Goal: Task Accomplishment & Management: Complete application form

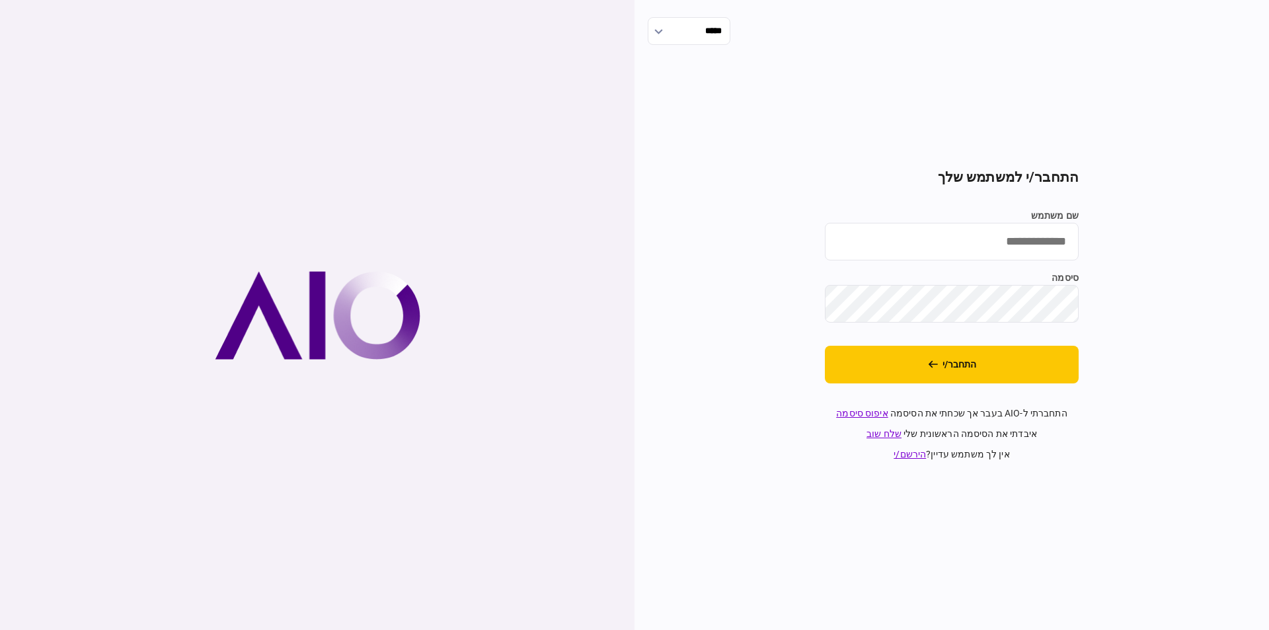
type input "*********"
click at [1000, 366] on button "התחבר/י" at bounding box center [952, 365] width 254 height 38
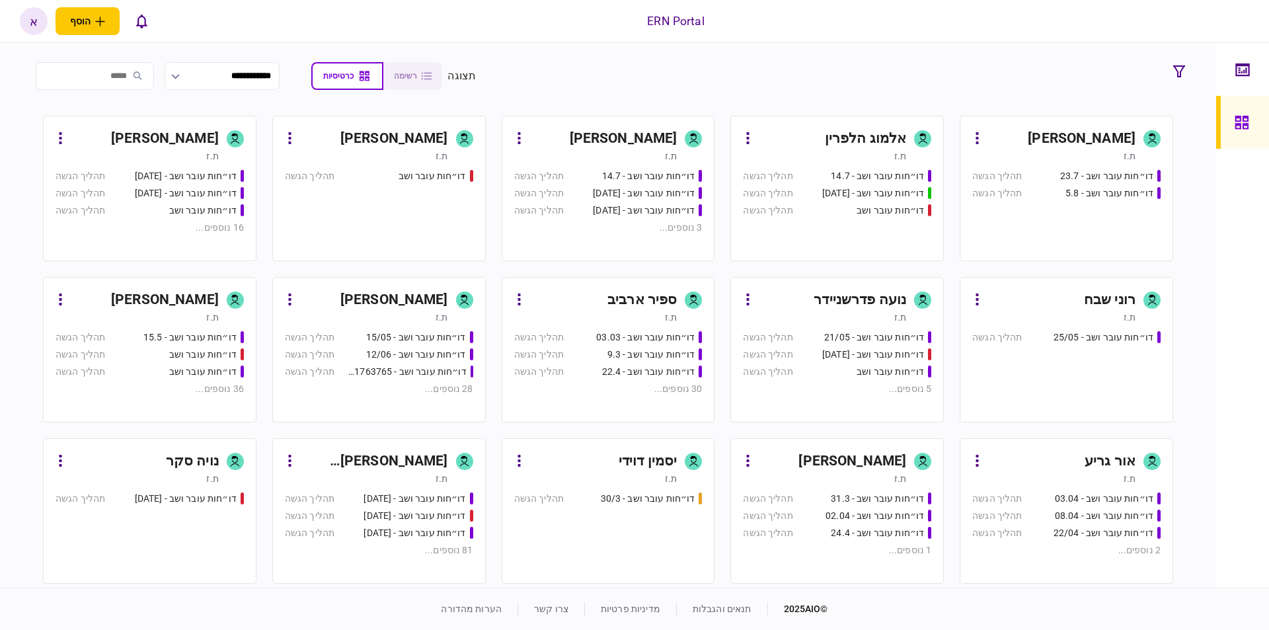
click at [414, 459] on div "[PERSON_NAME] [PERSON_NAME]" at bounding box center [374, 461] width 148 height 21
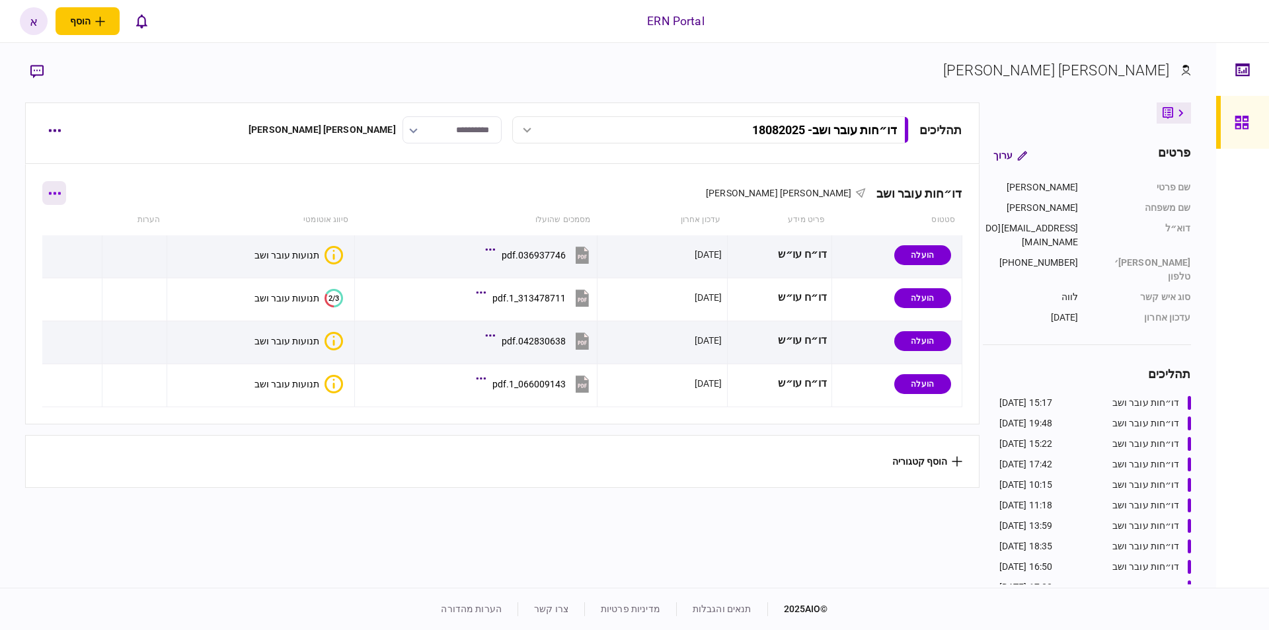
click at [63, 188] on button "button" at bounding box center [54, 193] width 24 height 24
click at [87, 258] on li "הוסף מסמך" at bounding box center [64, 248] width 107 height 29
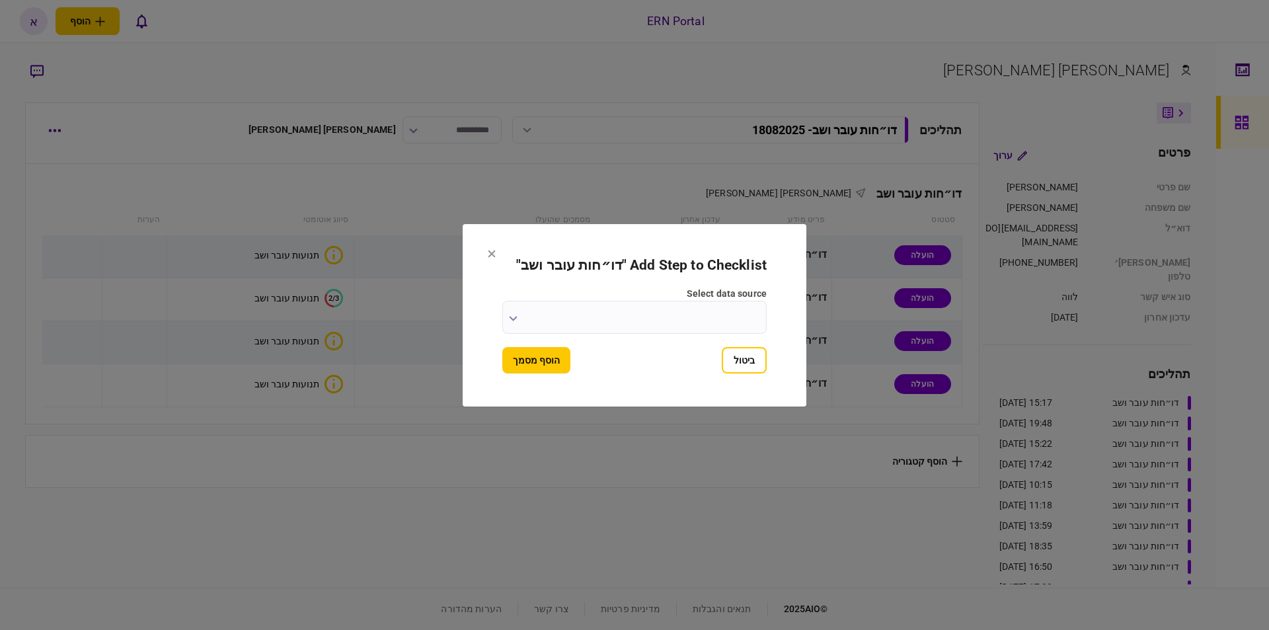
click at [678, 307] on input "select data source" at bounding box center [634, 317] width 264 height 33
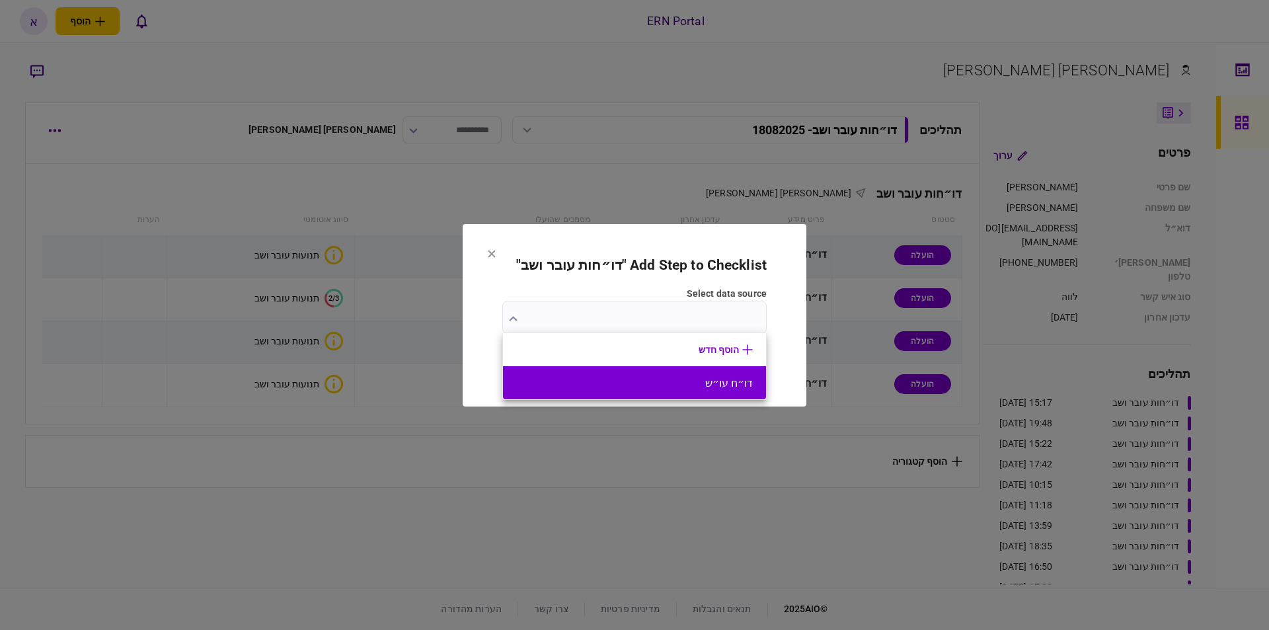
click at [736, 383] on button "דו״ח עו״ש" at bounding box center [634, 383] width 237 height 13
type input "*********"
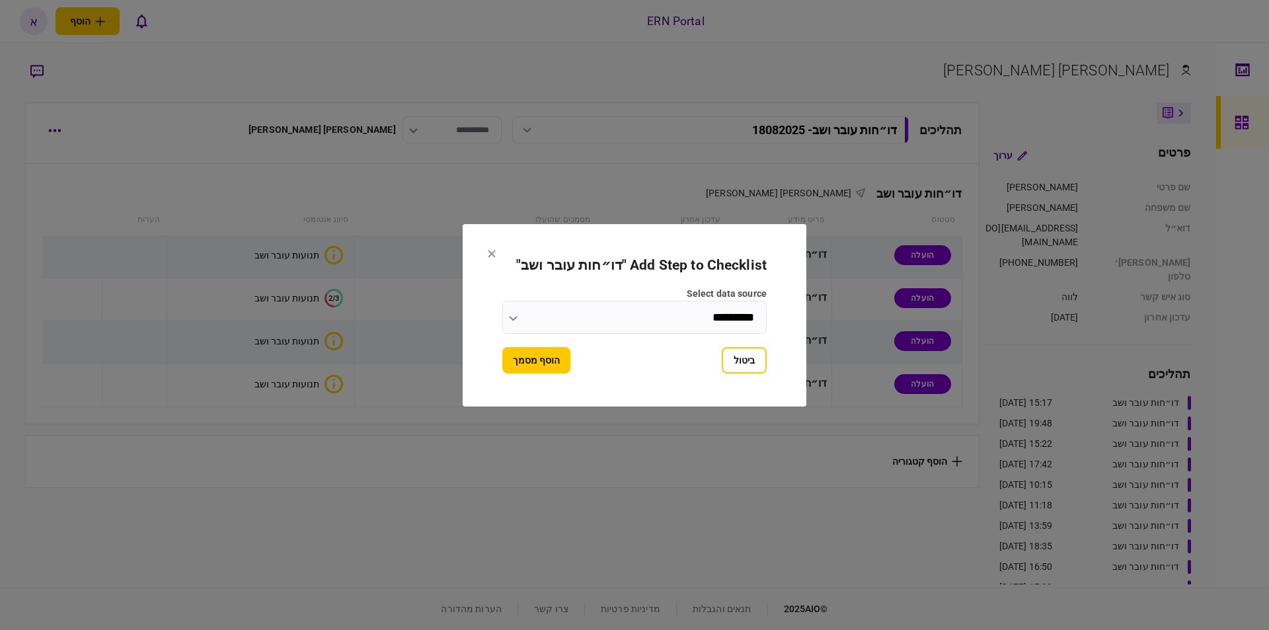
click at [511, 353] on button "הוסף מסמך" at bounding box center [536, 360] width 68 height 26
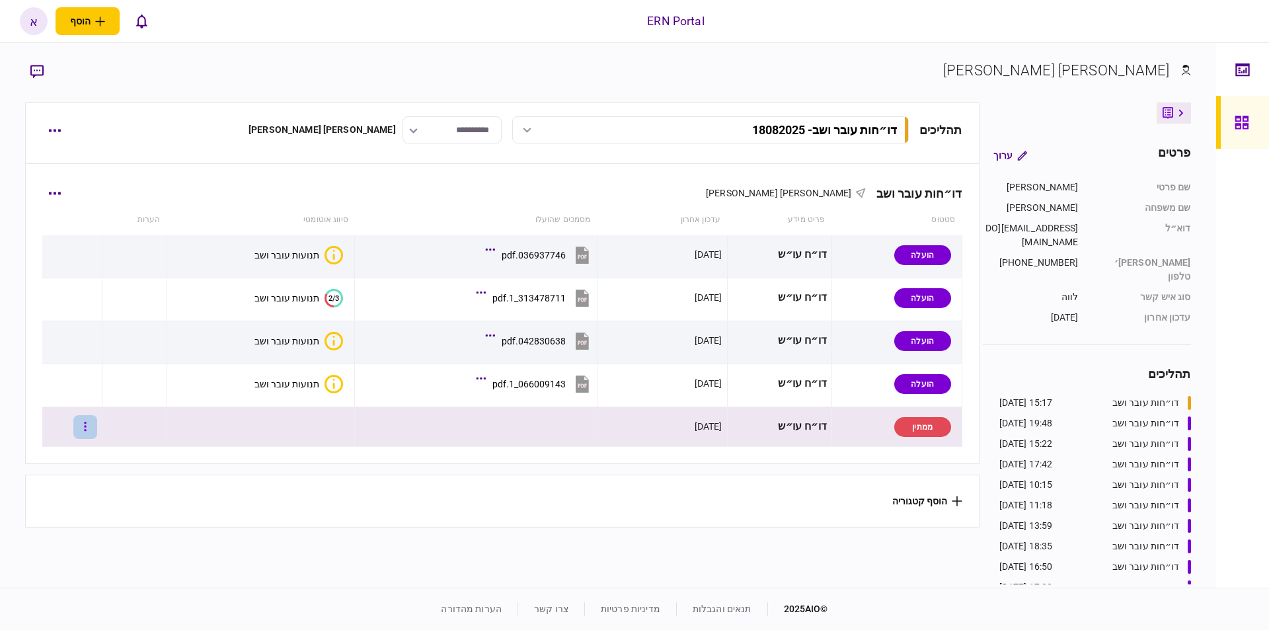
click at [97, 432] on button "button" at bounding box center [85, 427] width 24 height 24
click at [102, 577] on span "העלה קובץ" at bounding box center [88, 570] width 51 height 16
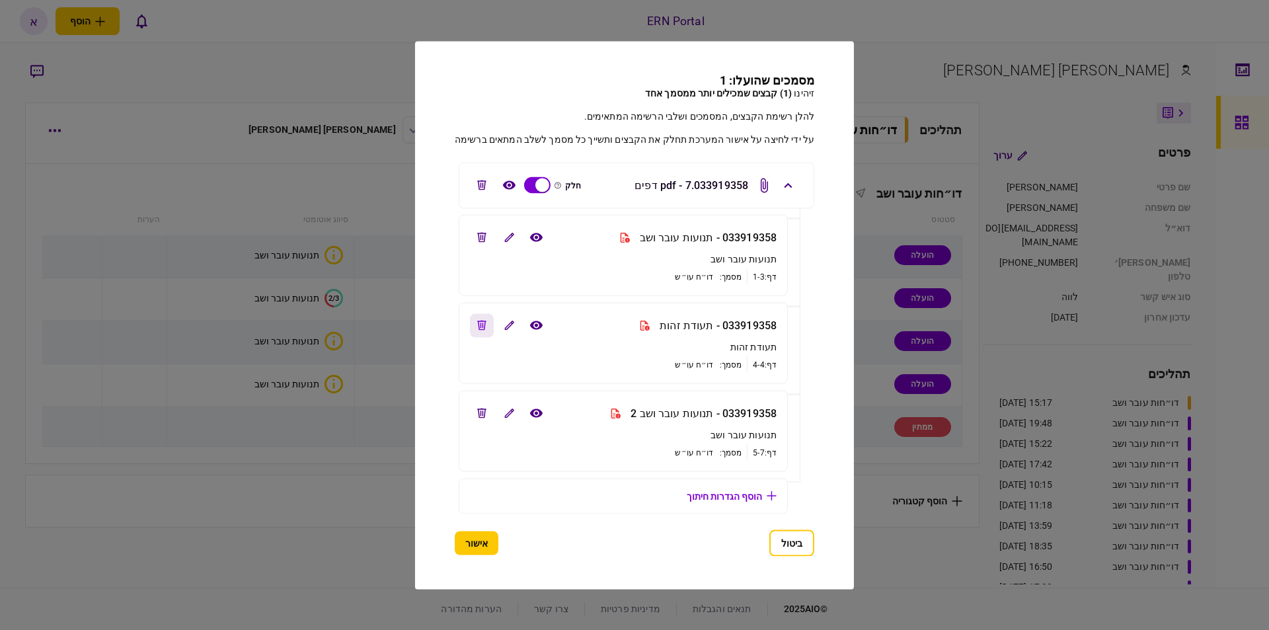
click at [487, 328] on button "edit file" at bounding box center [482, 325] width 24 height 24
click at [531, 414] on icon "view file" at bounding box center [535, 413] width 13 height 9
click at [529, 233] on icon "view file" at bounding box center [536, 238] width 14 height 10
click at [486, 541] on button "אישור" at bounding box center [477, 543] width 44 height 24
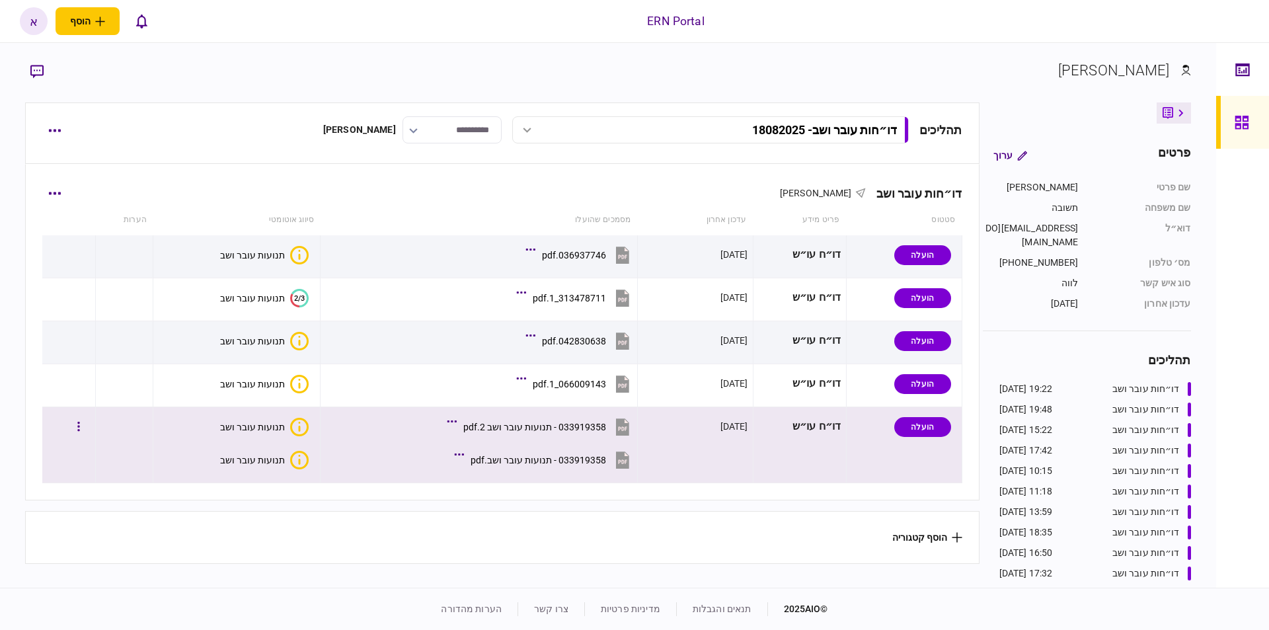
click at [250, 420] on button "תנועות עובר ושב" at bounding box center [264, 427] width 89 height 19
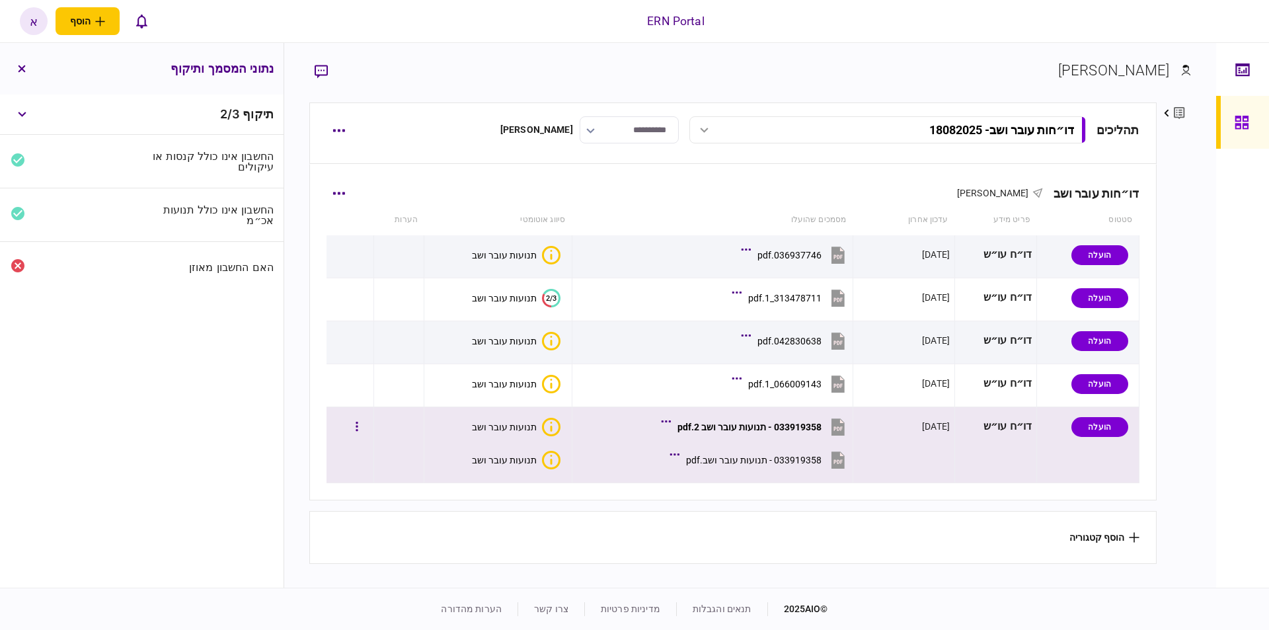
click at [516, 464] on div "תנועות עובר ושב" at bounding box center [504, 460] width 65 height 11
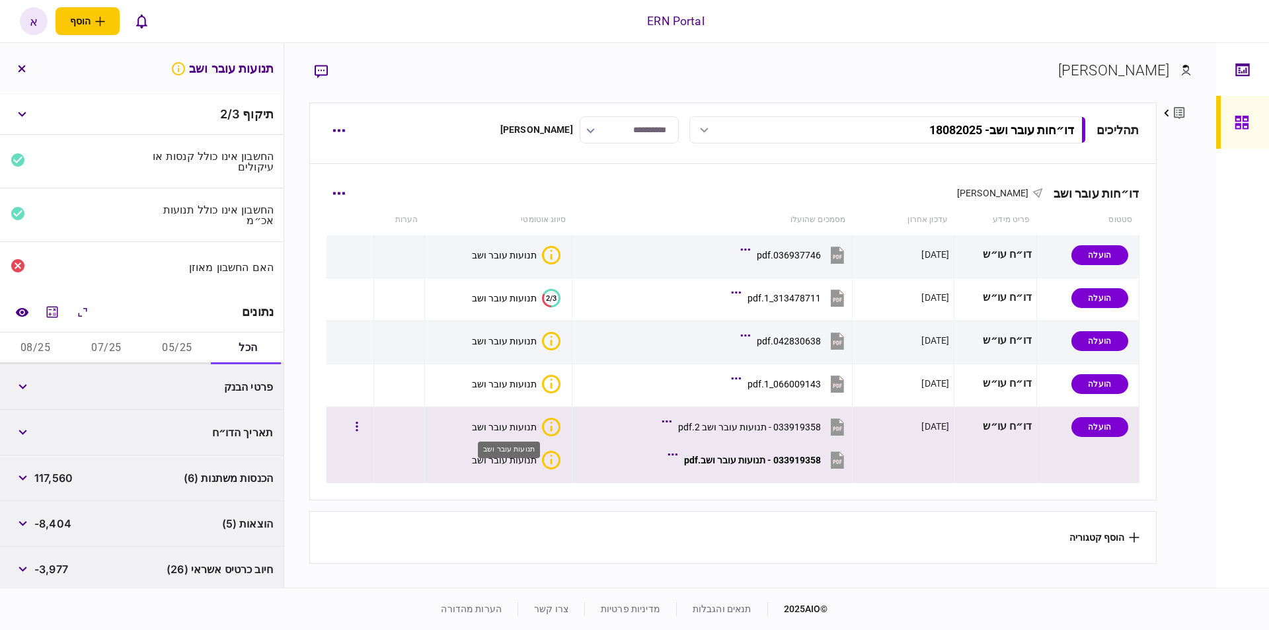
click at [496, 428] on div "תנועות עובר ושב" at bounding box center [504, 427] width 65 height 11
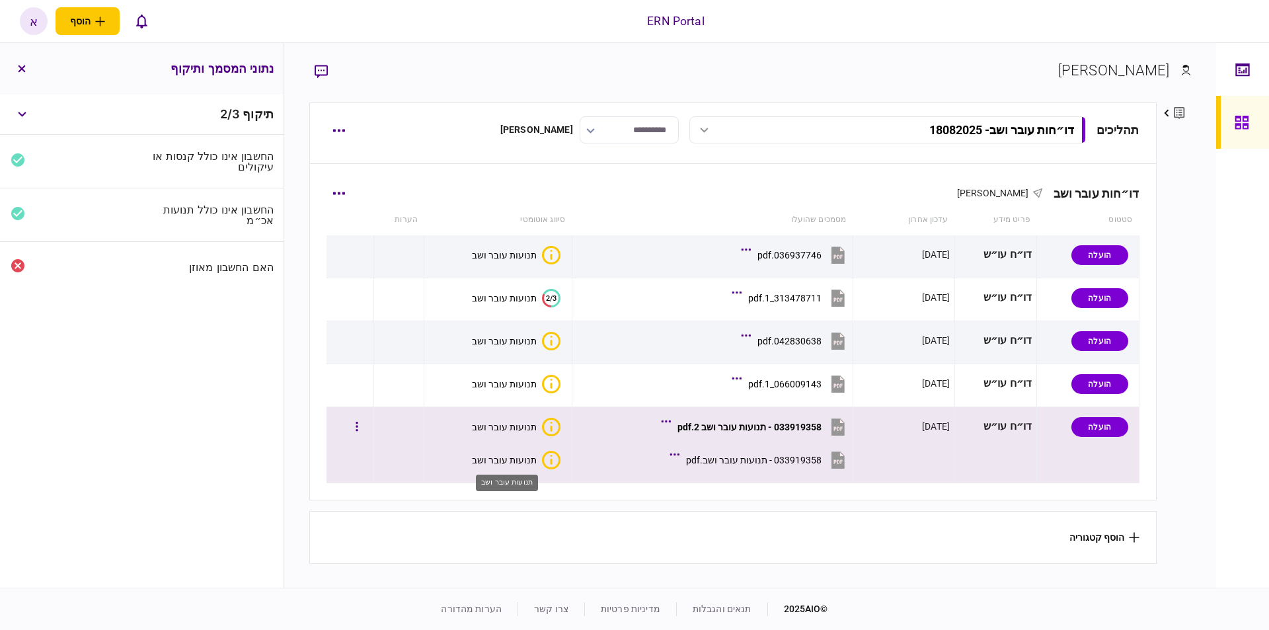
click at [518, 461] on div "תנועות עובר ושב" at bounding box center [504, 460] width 65 height 11
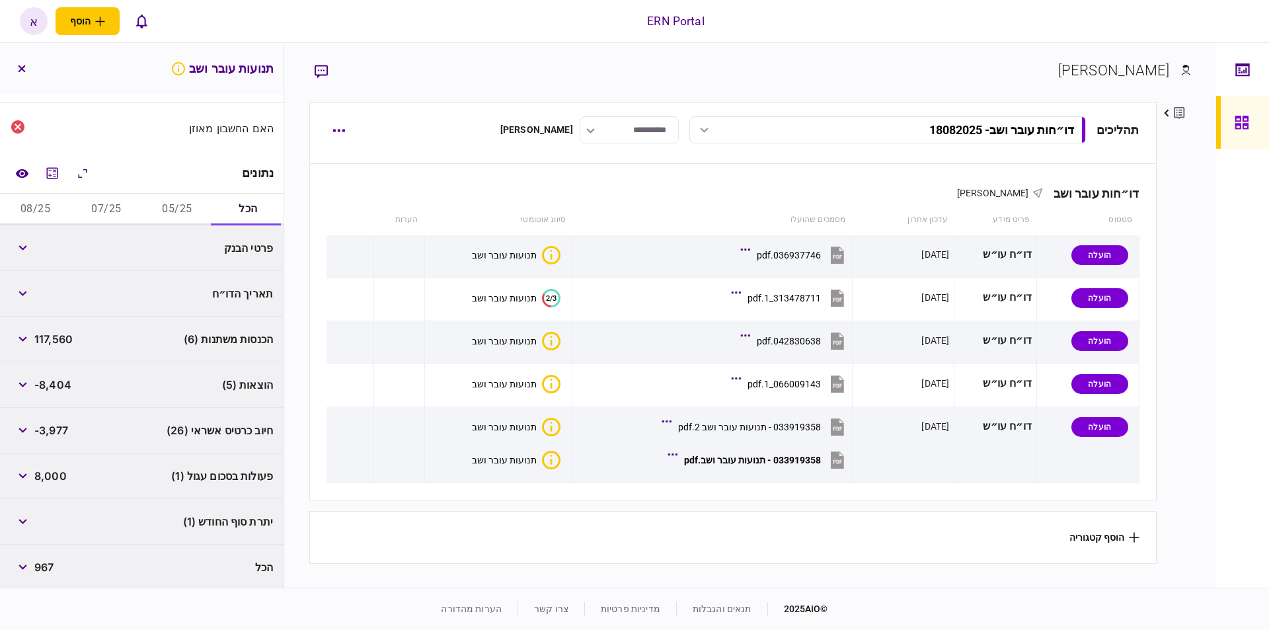
click at [190, 209] on button "05/25" at bounding box center [177, 210] width 71 height 32
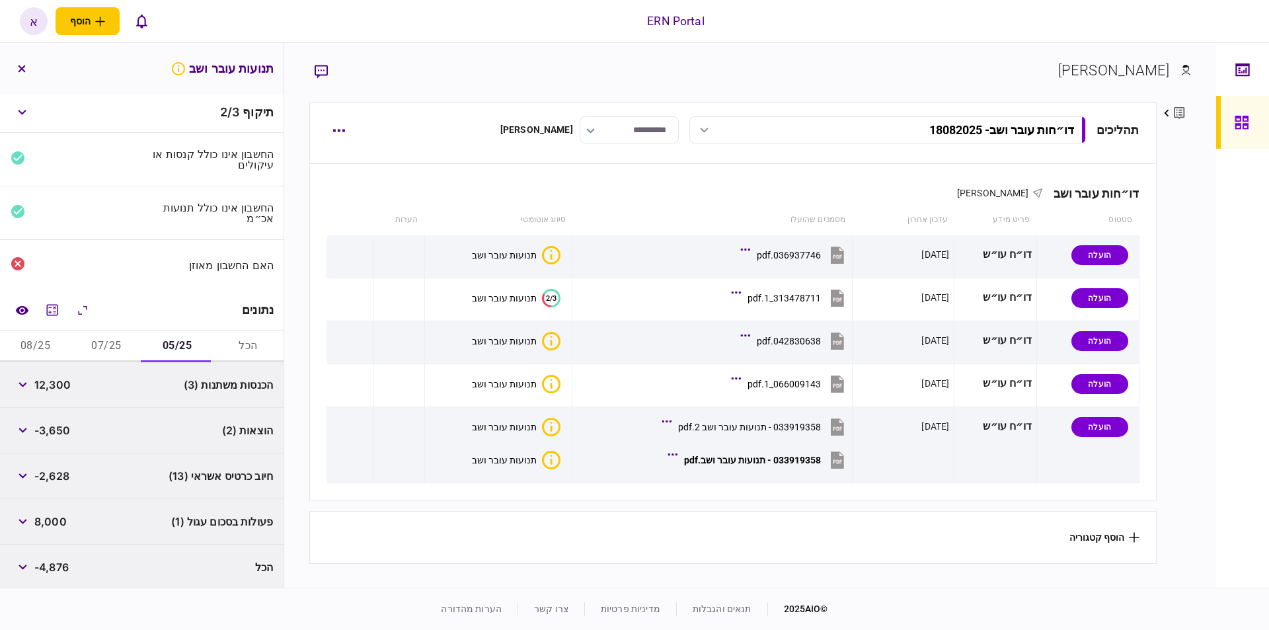
click at [71, 208] on div "החשבון אינו כולל תנועות אכ״מ" at bounding box center [142, 213] width 284 height 54
click at [105, 339] on button "07/25" at bounding box center [106, 347] width 71 height 32
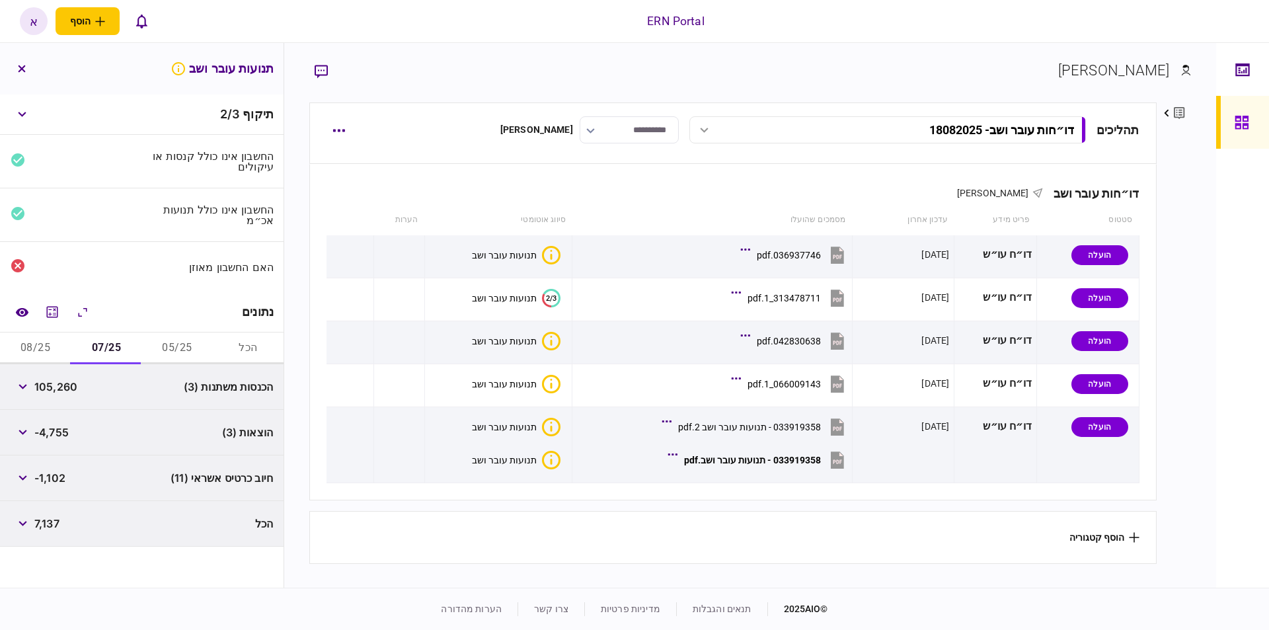
click at [44, 341] on button "08/25" at bounding box center [35, 348] width 71 height 32
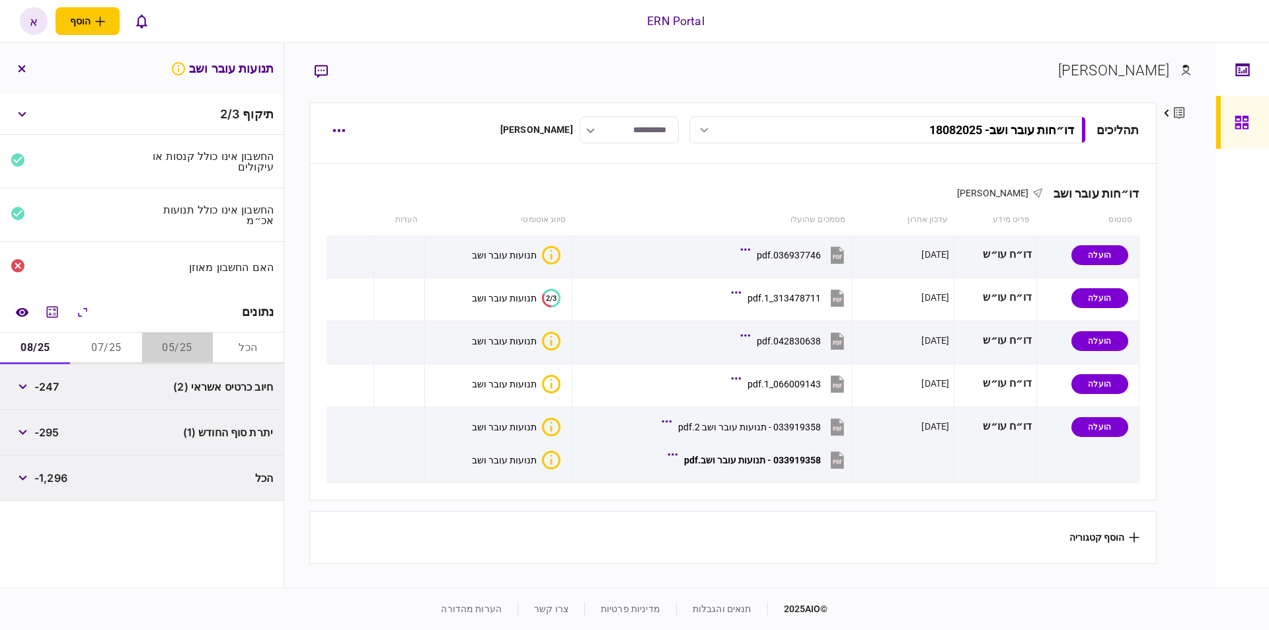
click at [170, 341] on button "05/25" at bounding box center [177, 348] width 71 height 32
